Goal: Register for event/course: Register for event/course

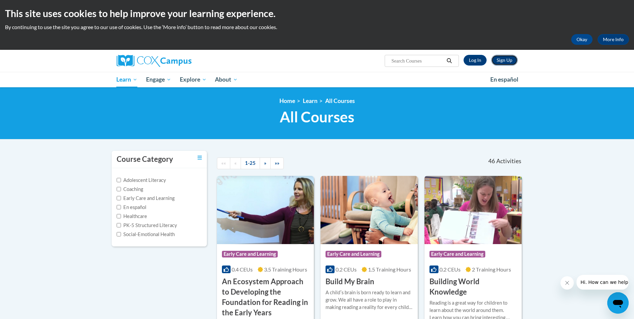
click at [502, 61] on link "Sign Up" at bounding box center [504, 60] width 26 height 11
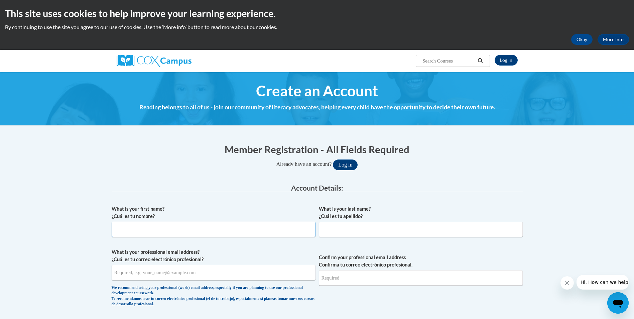
click at [160, 229] on input "What is your first name? ¿Cuál es tu nombre?" at bounding box center [214, 228] width 204 height 15
type input "Dana"
type input "Tyre"
click at [137, 274] on input "What is your professional email address? ¿Cuál es tu correo electrónico profesi…" at bounding box center [214, 272] width 204 height 15
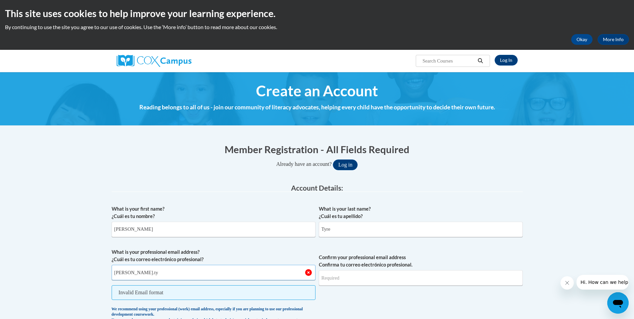
type input "dana.tyre@coffee.k12.ga.us"
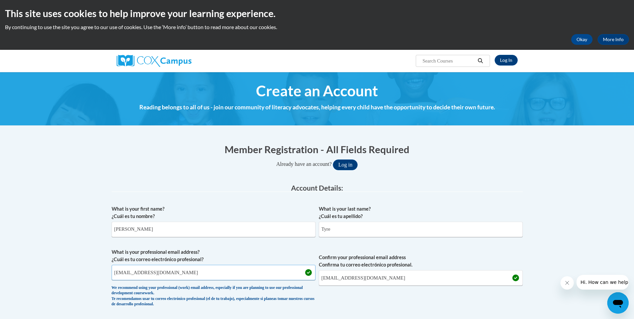
scroll to position [67, 0]
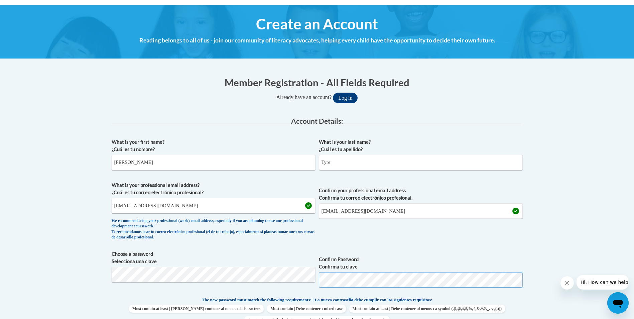
click at [333, 93] on button "Log in" at bounding box center [345, 98] width 25 height 11
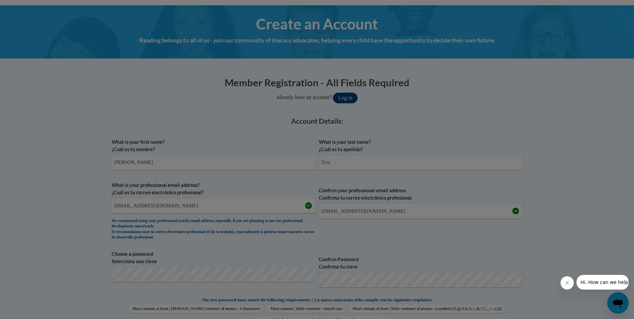
scroll to position [121, 0]
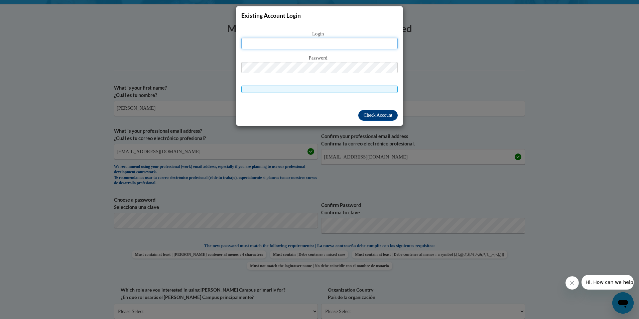
click at [289, 42] on input "text" at bounding box center [319, 43] width 156 height 11
type input "dana.tyre@coffee.k12.ga.us"
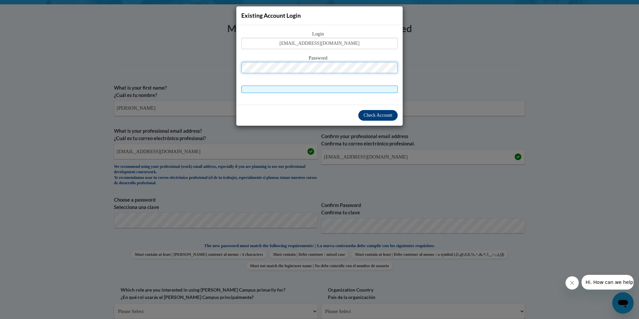
click at [335, 38] on button "Log in" at bounding box center [347, 43] width 25 height 11
click at [334, 88] on span at bounding box center [319, 89] width 156 height 7
click at [365, 114] on span "Check Account" at bounding box center [377, 115] width 29 height 5
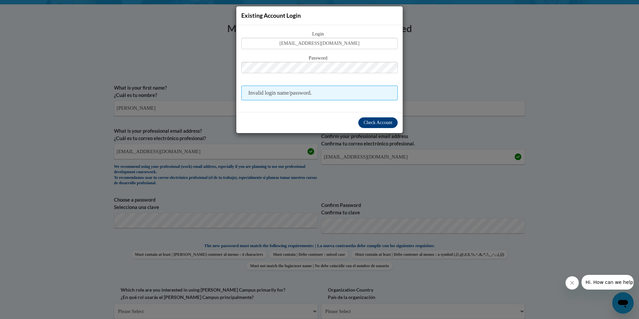
drag, startPoint x: 433, startPoint y: 64, endPoint x: 430, endPoint y: 71, distance: 8.1
click at [434, 64] on div "Existing Account Login Login dana.tyre@coffee.k12.ga.us Password Invalid login …" at bounding box center [319, 159] width 639 height 319
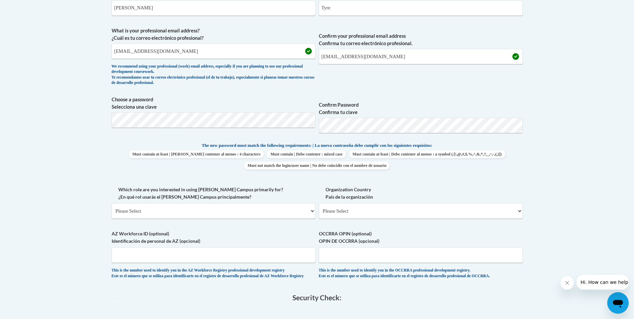
scroll to position [154, 0]
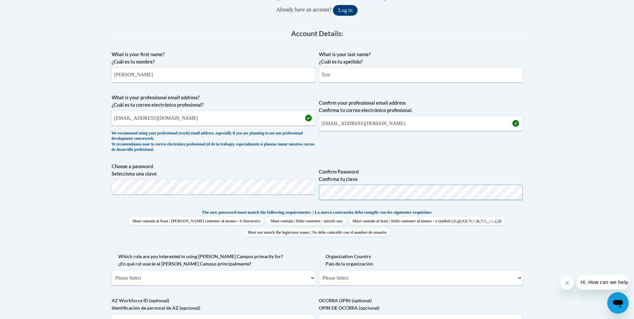
click at [319, 202] on span "Confirm Password Confirma tu clave" at bounding box center [421, 184] width 204 height 42
click at [333, 5] on button "Log in" at bounding box center [345, 10] width 25 height 11
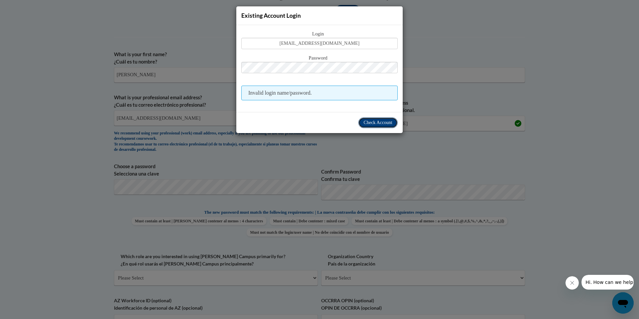
click at [378, 124] on span "Check Account" at bounding box center [377, 122] width 29 height 5
click at [314, 93] on span "Invalid login name/password." at bounding box center [319, 93] width 156 height 15
click at [427, 78] on div "Existing Account Login Login dana.tyre@coffee.k12.ga.us Password Invalid login …" at bounding box center [319, 159] width 639 height 319
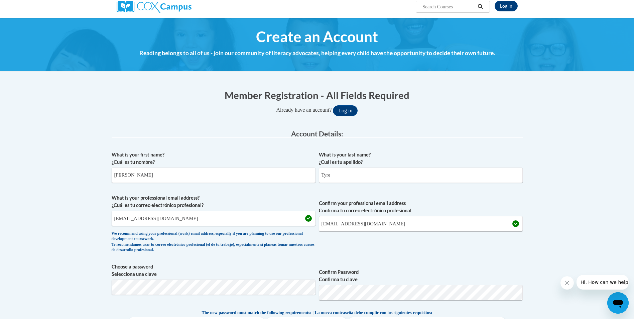
scroll to position [21, 0]
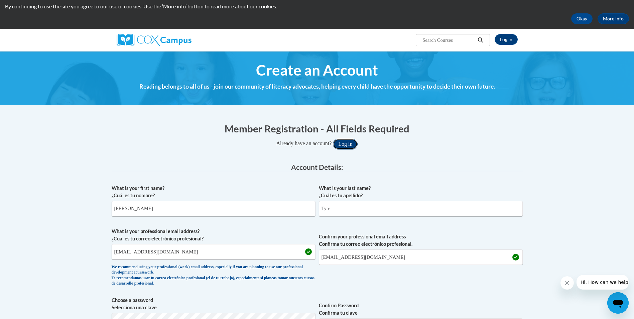
click at [349, 145] on button "Log in" at bounding box center [345, 144] width 25 height 11
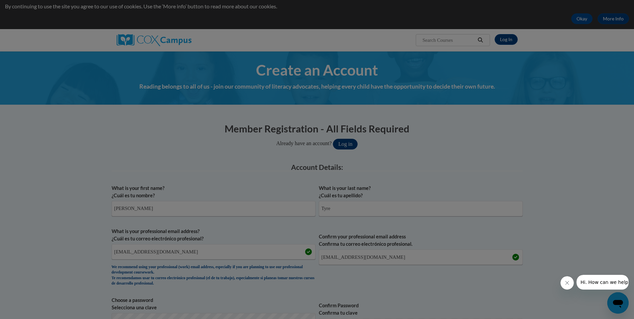
scroll to position [121, 0]
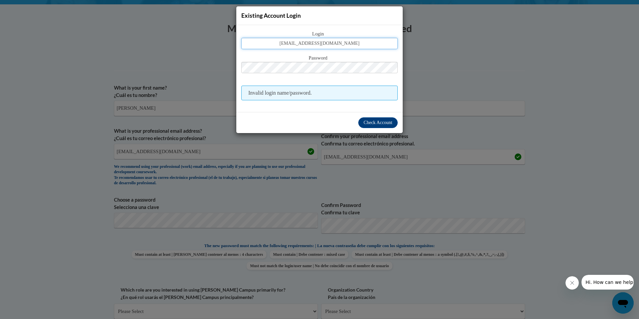
click at [353, 45] on input "dana.tyre@coffee.k12.ga.us" at bounding box center [319, 43] width 156 height 11
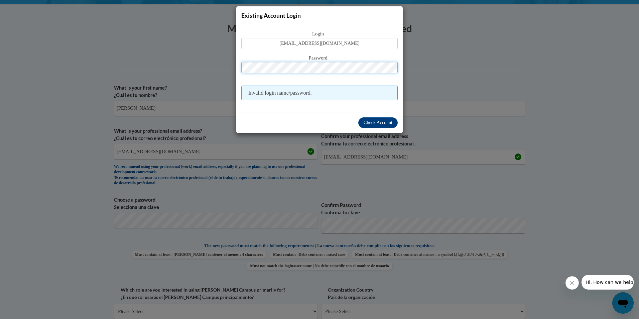
click at [292, 75] on div "Password" at bounding box center [319, 67] width 156 height 26
click at [335, 38] on button "Log in" at bounding box center [347, 43] width 25 height 11
click at [368, 123] on span "Check Account" at bounding box center [377, 122] width 29 height 5
click at [432, 49] on div "Existing Account Login Login dana.tyre@coffee.k12.ga.us Password Invalid login …" at bounding box center [319, 159] width 639 height 319
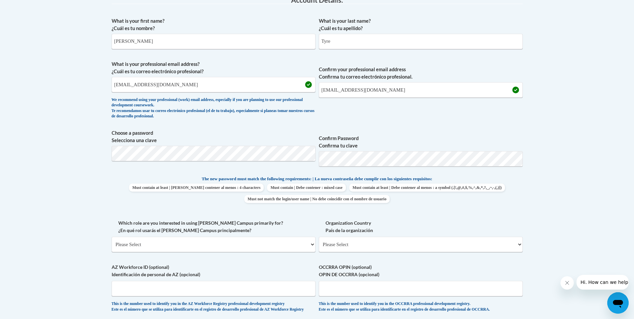
scroll to position [221, 0]
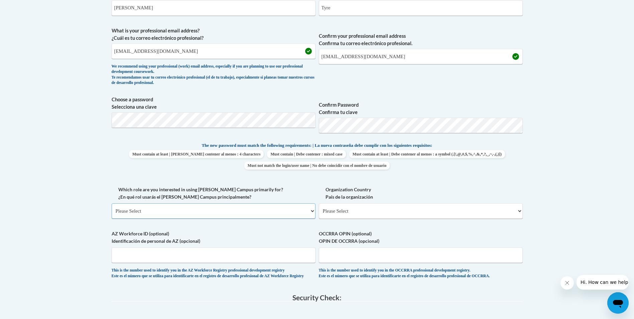
click at [171, 214] on select "Please Select College/University | Colegio/Universidad Community/Nonprofit Part…" at bounding box center [214, 210] width 204 height 15
select select "fbf2d438-af2f-41f8-98f1-81c410e29de3"
click at [112, 203] on select "Please Select College/University | Colegio/Universidad Community/Nonprofit Part…" at bounding box center [214, 210] width 204 height 15
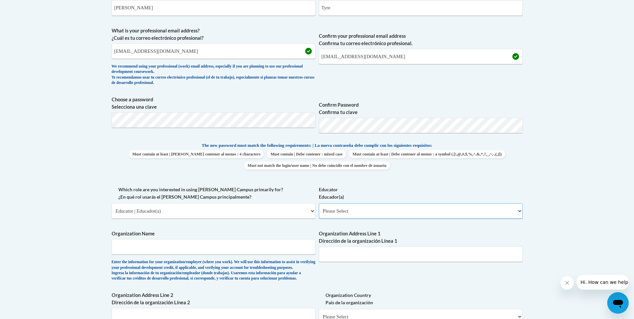
click at [366, 210] on select "Please Select Early Learning/Daycare Teacher/Family Home Care Provider | Maestr…" at bounding box center [421, 210] width 204 height 15
select select "67563ca1-16dc-4830-a7b3-94a34bed3689"
click at [319, 203] on select "Please Select Early Learning/Daycare Teacher/Family Home Care Provider | Maestr…" at bounding box center [421, 210] width 204 height 15
click at [182, 249] on input "Organization Name" at bounding box center [214, 246] width 204 height 15
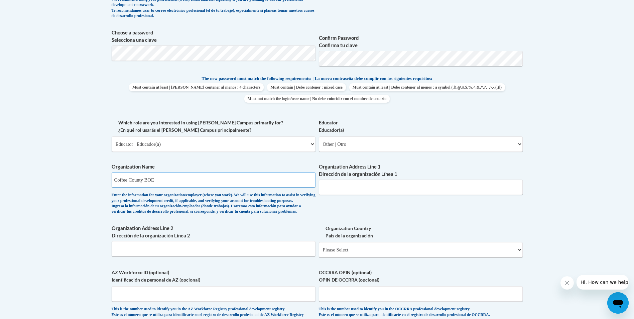
scroll to position [321, 0]
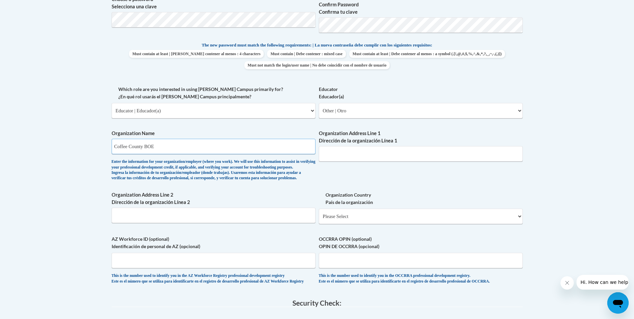
type input "Coffee County BOE"
click at [355, 154] on input "Organization Address Line 1 Dirección de la organización Línea 1" at bounding box center [421, 153] width 204 height 15
type input "Nicholls Georgia"
click at [349, 224] on select "Please Select United States | Estados Unidos Outside of the United States | Fue…" at bounding box center [421, 215] width 204 height 15
select select "ad49bcad-a171-4b2e-b99c-48b446064914"
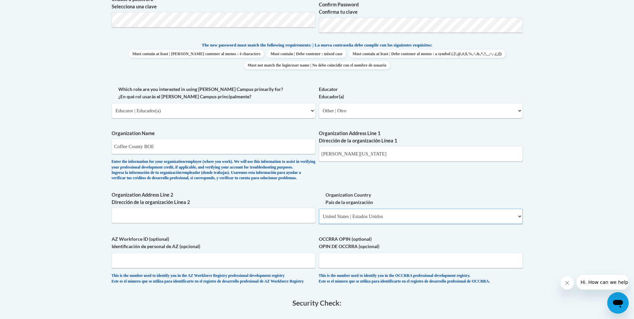
click at [319, 219] on select "Please Select United States | Estados Unidos Outside of the United States | Fue…" at bounding box center [421, 215] width 204 height 15
select select
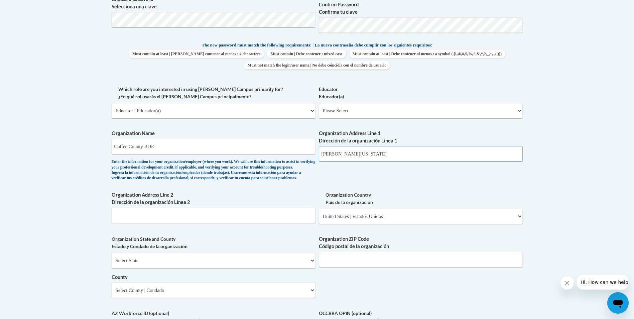
drag, startPoint x: 364, startPoint y: 153, endPoint x: 261, endPoint y: 168, distance: 104.0
click at [261, 168] on div "What is your first name? ¿Cuál es tu nombre? Dana What is your last name? ¿Cuál…" at bounding box center [317, 122] width 411 height 484
type input "Van Street Highway"
click at [144, 223] on input "Organization Address Line 2 Dirección de la organización Línea 2" at bounding box center [214, 214] width 204 height 15
type input "Nicholls Ga"
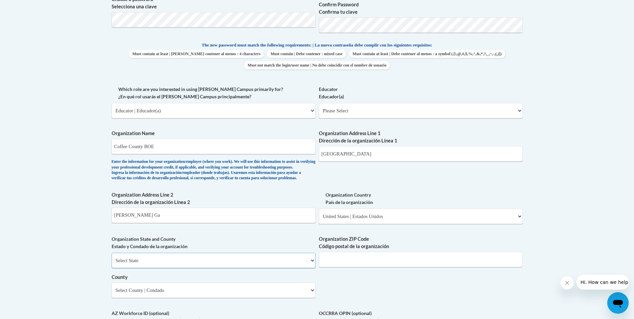
click at [146, 268] on select "Select State Alabama Alaska Arizona Arkansas California Colorado Connecticut De…" at bounding box center [214, 260] width 204 height 15
select select "Georgia"
click at [112, 264] on select "Select State Alabama Alaska Arizona Arkansas California Colorado Connecticut De…" at bounding box center [214, 260] width 204 height 15
click at [347, 267] on input "Organization ZIP Code Código postal de la organización" at bounding box center [421, 259] width 204 height 15
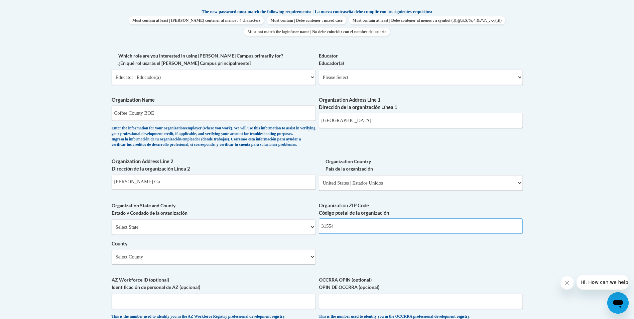
scroll to position [388, 0]
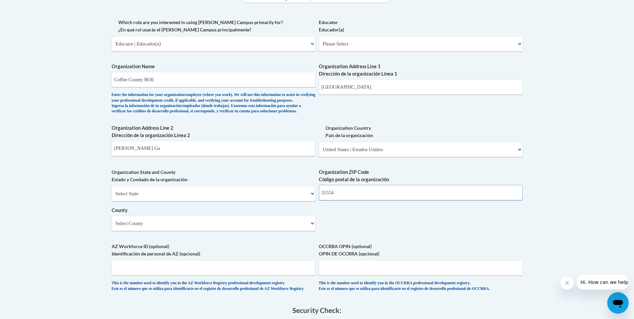
type input "31554"
click at [203, 231] on select "Select County Appling Atkinson Bacon Baker Baldwin Banks Barrow Bartow Ben Hill…" at bounding box center [214, 222] width 204 height 15
select select "Coffee"
click at [112, 227] on select "Select County Appling Atkinson Bacon Baker Baldwin Banks Barrow Bartow Ben Hill…" at bounding box center [214, 222] width 204 height 15
click at [179, 275] on input "AZ Workforce ID (optional) Identificación de personal de AZ (opcional)" at bounding box center [214, 267] width 204 height 15
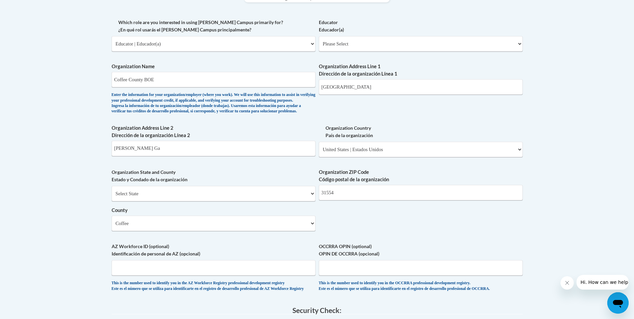
click at [472, 231] on div "What is your first name? ¿Cuál es tu nombre? Dana What is your last name? ¿Cuál…" at bounding box center [317, 56] width 411 height 484
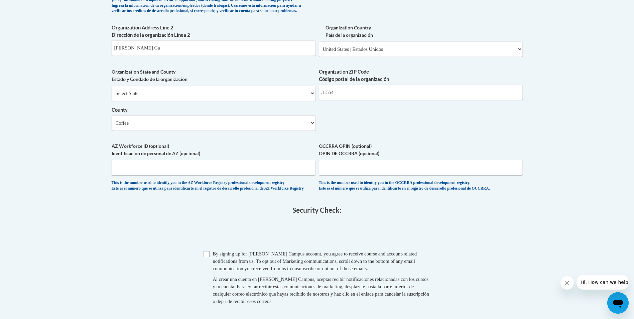
scroll to position [555, 0]
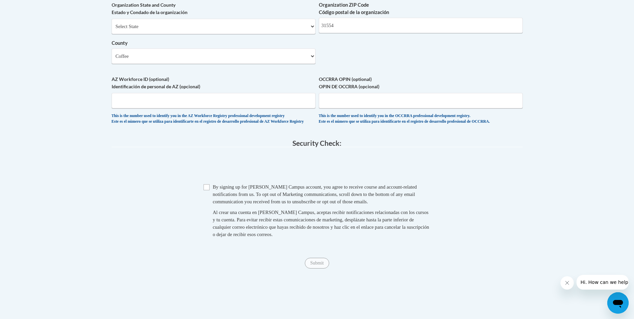
click at [208, 207] on span "Checkbox By signing up for a Cox Campus account, you agree to receive course an…" at bounding box center [316, 213] width 227 height 61
click at [209, 190] on input "Checkbox" at bounding box center [206, 187] width 6 height 6
checkbox input "true"
click at [320, 268] on input "Submit" at bounding box center [317, 263] width 24 height 11
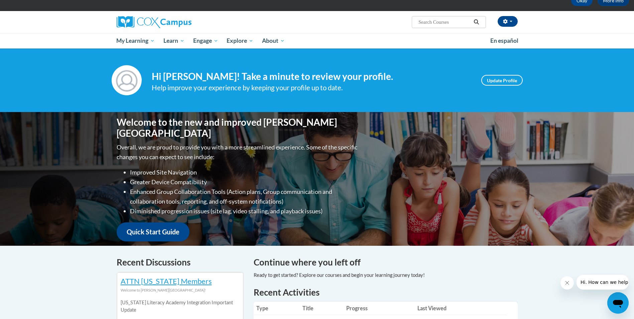
scroll to position [5, 0]
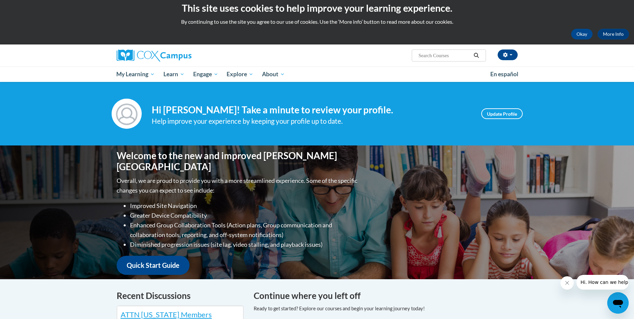
click at [444, 55] on input "Search..." at bounding box center [444, 55] width 53 height 8
type input "hearing"
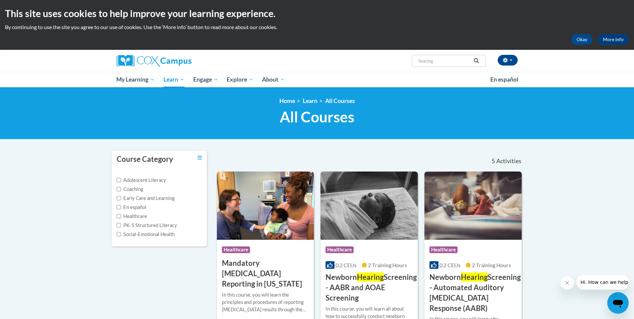
click at [449, 58] on input "hearing" at bounding box center [444, 61] width 53 height 8
type input "hearing comp"
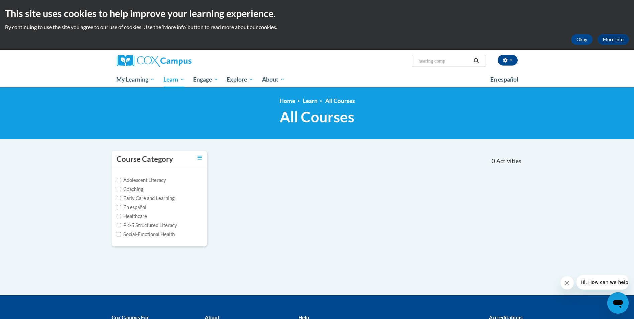
drag, startPoint x: 452, startPoint y: 59, endPoint x: 385, endPoint y: 71, distance: 67.4
click at [387, 70] on div "Dana Tyre (Eastern Daylight Time GMT-0400 ) My Profile Inbox My Transcripts Log…" at bounding box center [317, 61] width 421 height 22
type input "hearing"
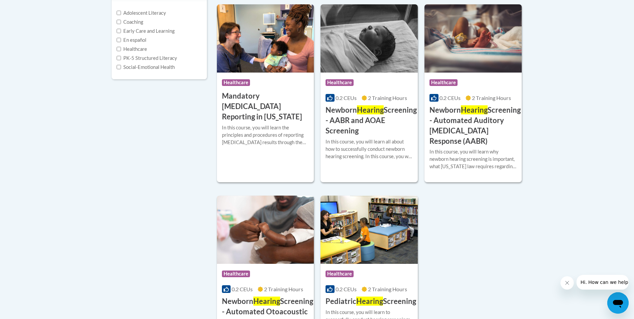
scroll to position [234, 0]
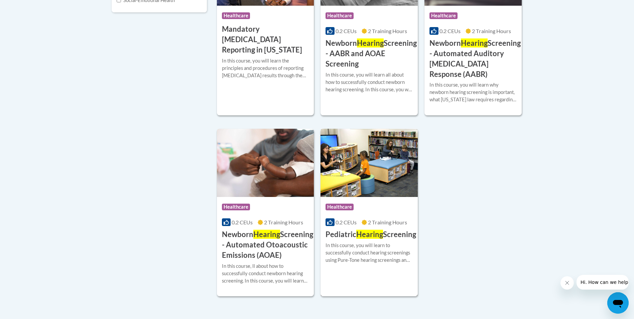
click at [371, 186] on img at bounding box center [368, 163] width 97 height 68
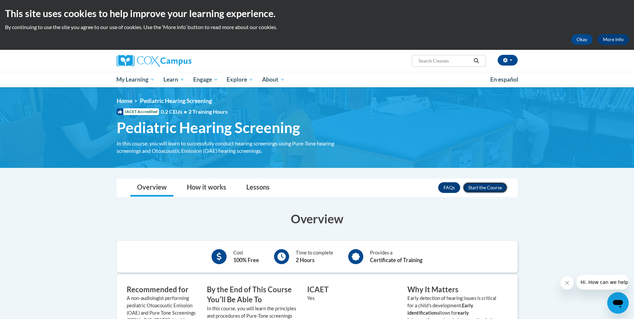
click at [475, 188] on button "Enroll" at bounding box center [485, 187] width 44 height 11
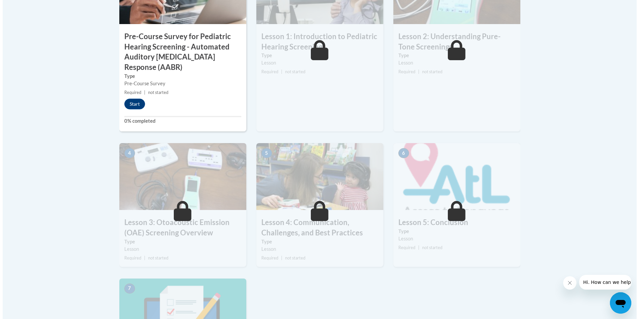
scroll to position [200, 0]
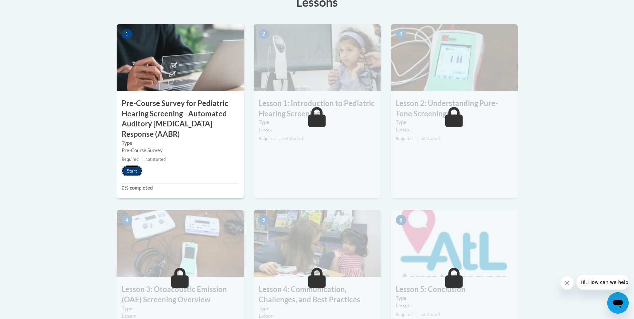
click at [132, 170] on button "Start" at bounding box center [132, 170] width 21 height 11
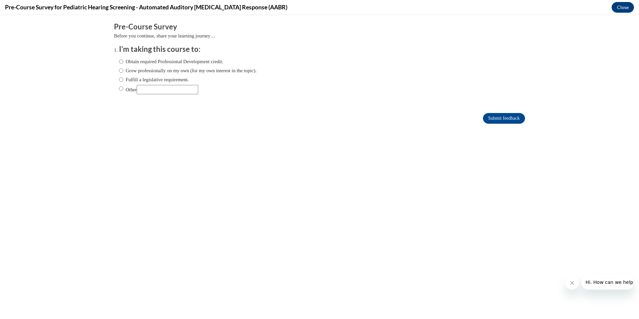
scroll to position [0, 0]
click at [119, 60] on input "Obtain required Professional Development credit." at bounding box center [121, 61] width 4 height 7
radio input "true"
click at [500, 118] on input "Submit feedback" at bounding box center [504, 118] width 42 height 11
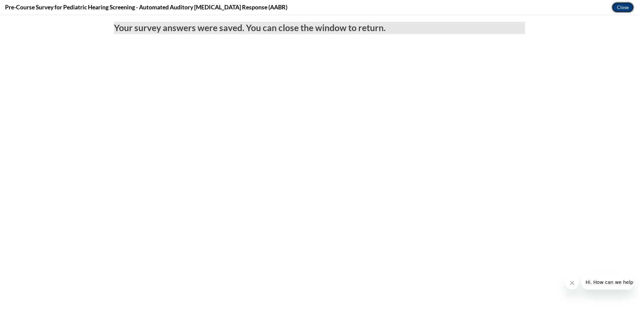
drag, startPoint x: 623, startPoint y: 8, endPoint x: 620, endPoint y: 48, distance: 40.6
click at [623, 8] on button "Close" at bounding box center [622, 7] width 22 height 11
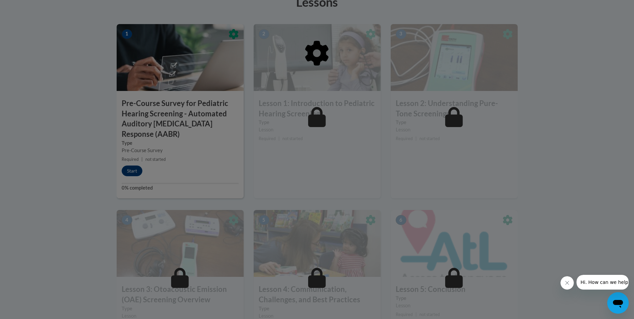
click at [135, 171] on div at bounding box center [317, 159] width 634 height 319
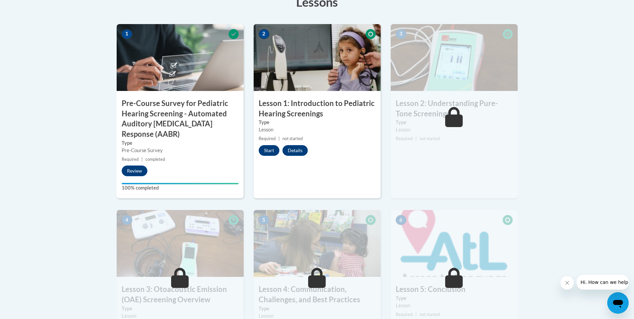
click at [567, 282] on icon "Close message from company" at bounding box center [566, 282] width 5 height 5
click at [265, 150] on button "Start" at bounding box center [269, 150] width 21 height 11
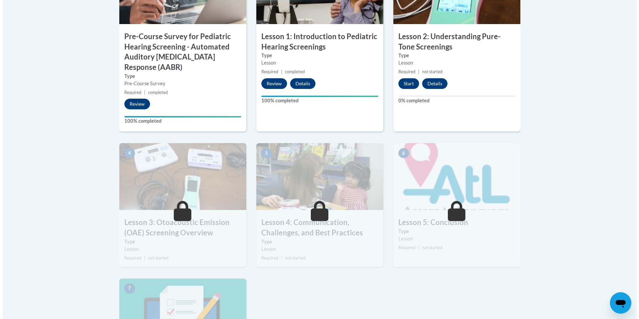
scroll to position [200, 0]
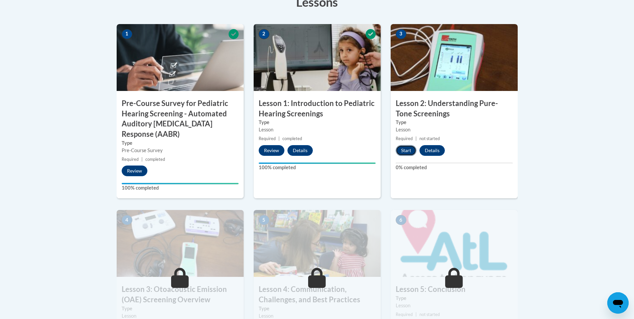
click at [405, 148] on button "Start" at bounding box center [406, 150] width 21 height 11
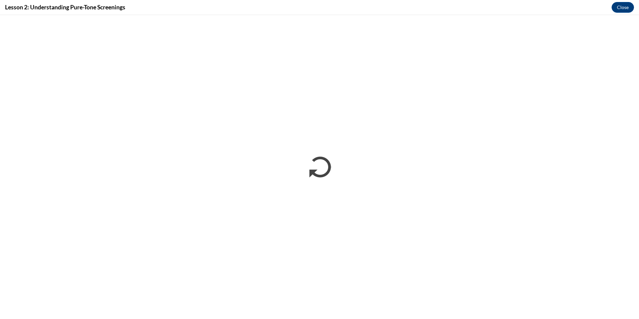
scroll to position [0, 0]
